Goal: Task Accomplishment & Management: Manage account settings

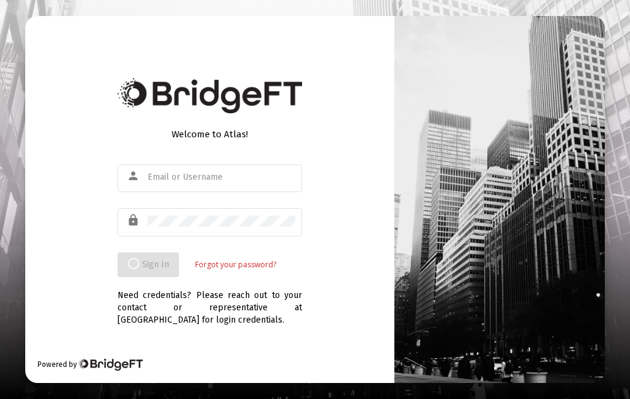
scroll to position [49, 0]
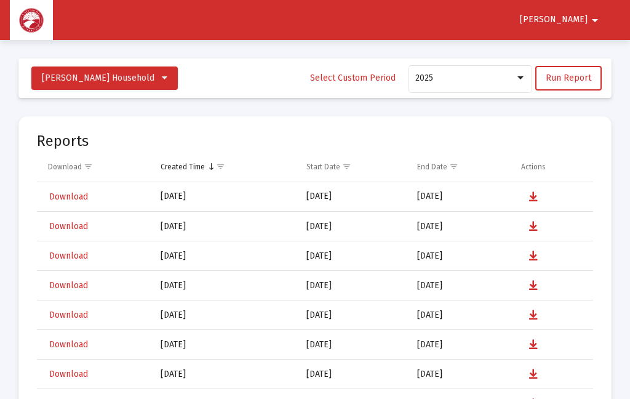
click at [584, 26] on button "[PERSON_NAME]" at bounding box center [561, 19] width 112 height 25
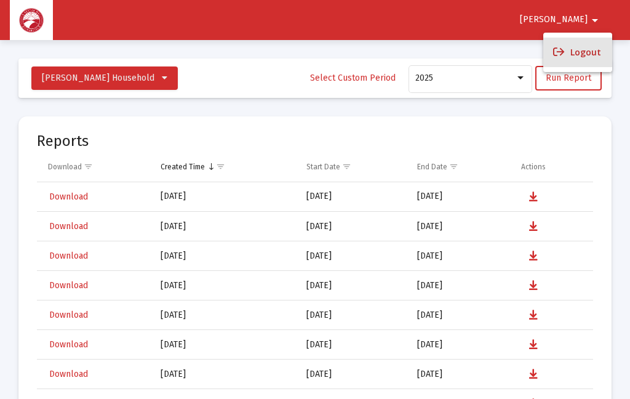
click at [584, 56] on button "Logout" at bounding box center [577, 53] width 69 height 30
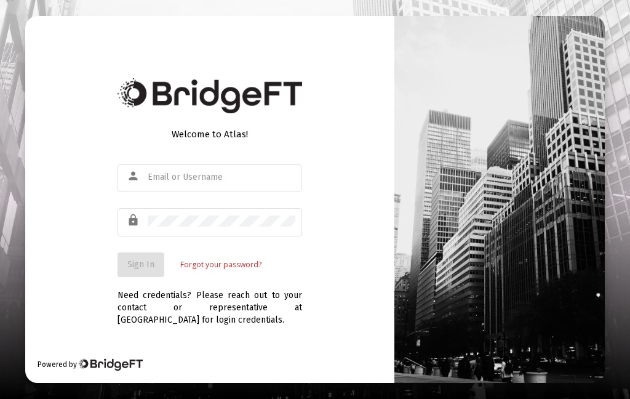
type input "[EMAIL_ADDRESS][DOMAIN_NAME]"
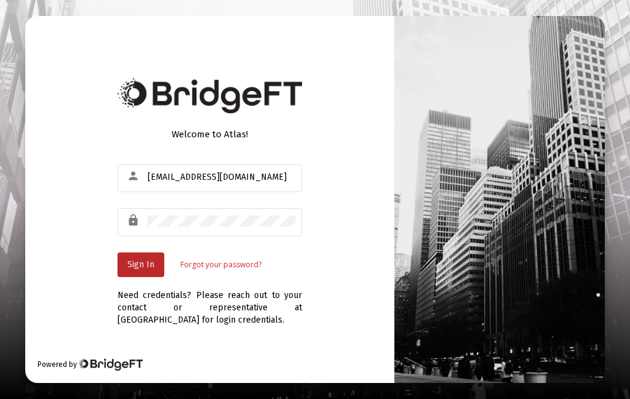
click at [141, 270] on span "Sign In" at bounding box center [140, 264] width 27 height 10
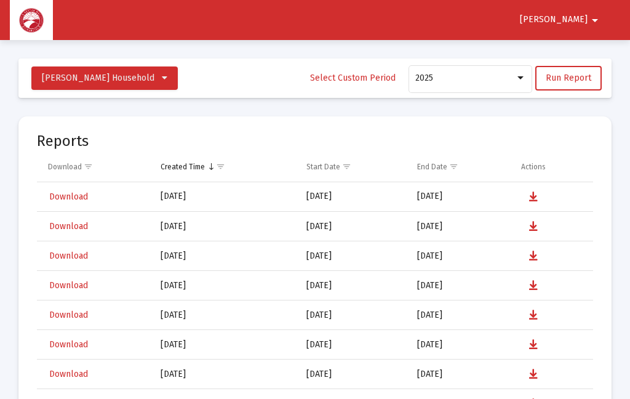
click at [582, 25] on span "[PERSON_NAME]" at bounding box center [554, 20] width 68 height 10
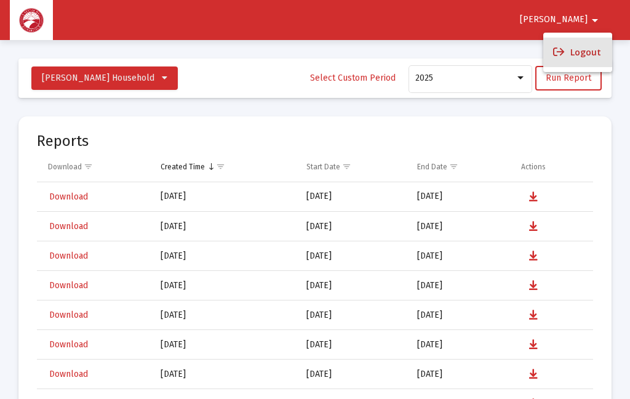
click at [590, 55] on button "Logout" at bounding box center [577, 53] width 69 height 30
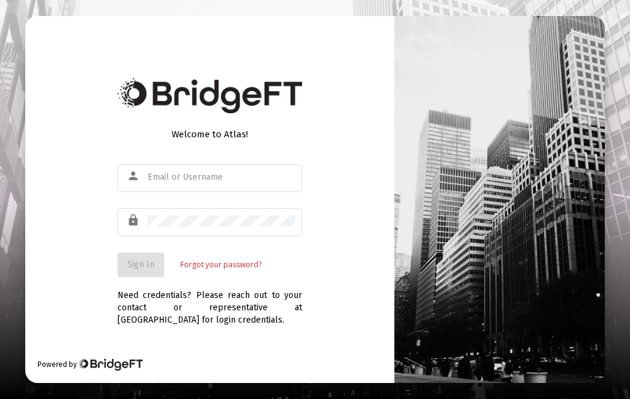
type input "[EMAIL_ADDRESS][DOMAIN_NAME]"
click at [140, 270] on span "Sign In" at bounding box center [140, 264] width 27 height 10
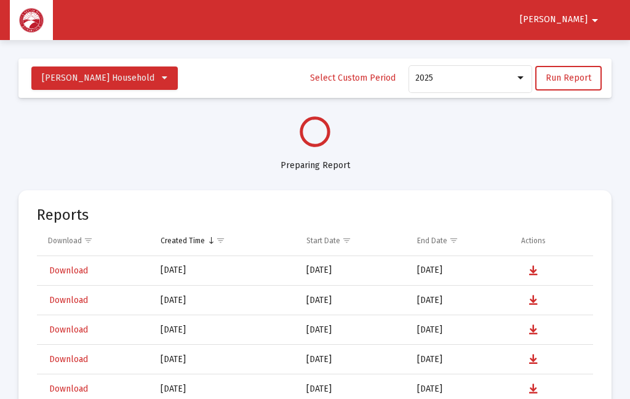
select select "View all"
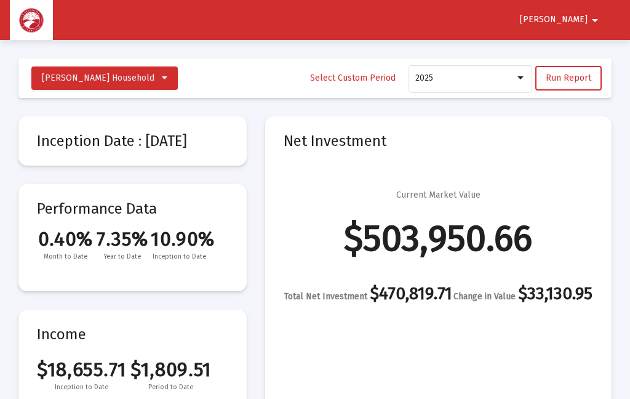
click at [579, 16] on span "[PERSON_NAME]" at bounding box center [554, 20] width 68 height 10
click at [586, 53] on button "Logout" at bounding box center [577, 53] width 69 height 30
